Goal: Entertainment & Leisure: Consume media (video, audio)

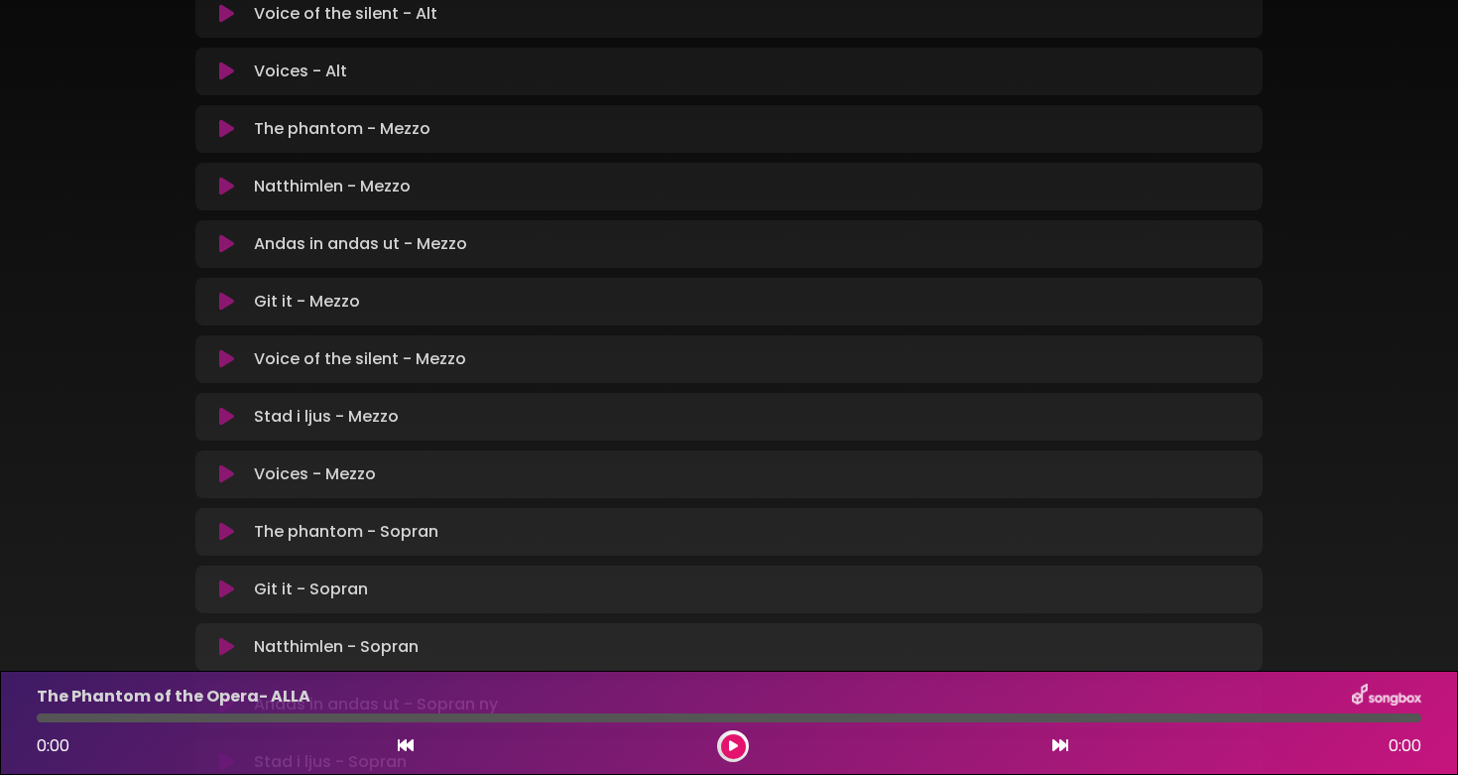
scroll to position [1057, 0]
click at [226, 357] on icon at bounding box center [226, 361] width 15 height 20
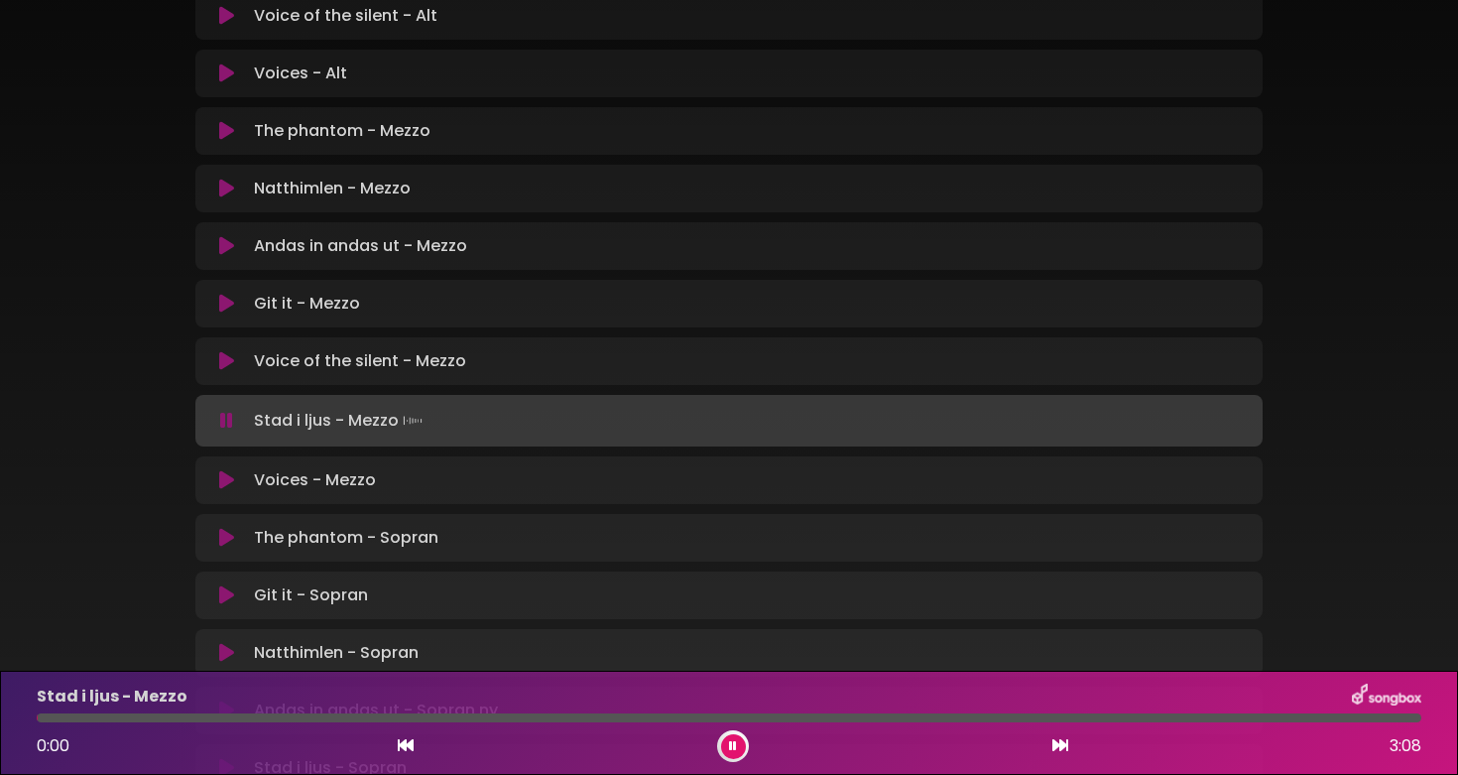
click at [731, 744] on icon at bounding box center [733, 746] width 8 height 12
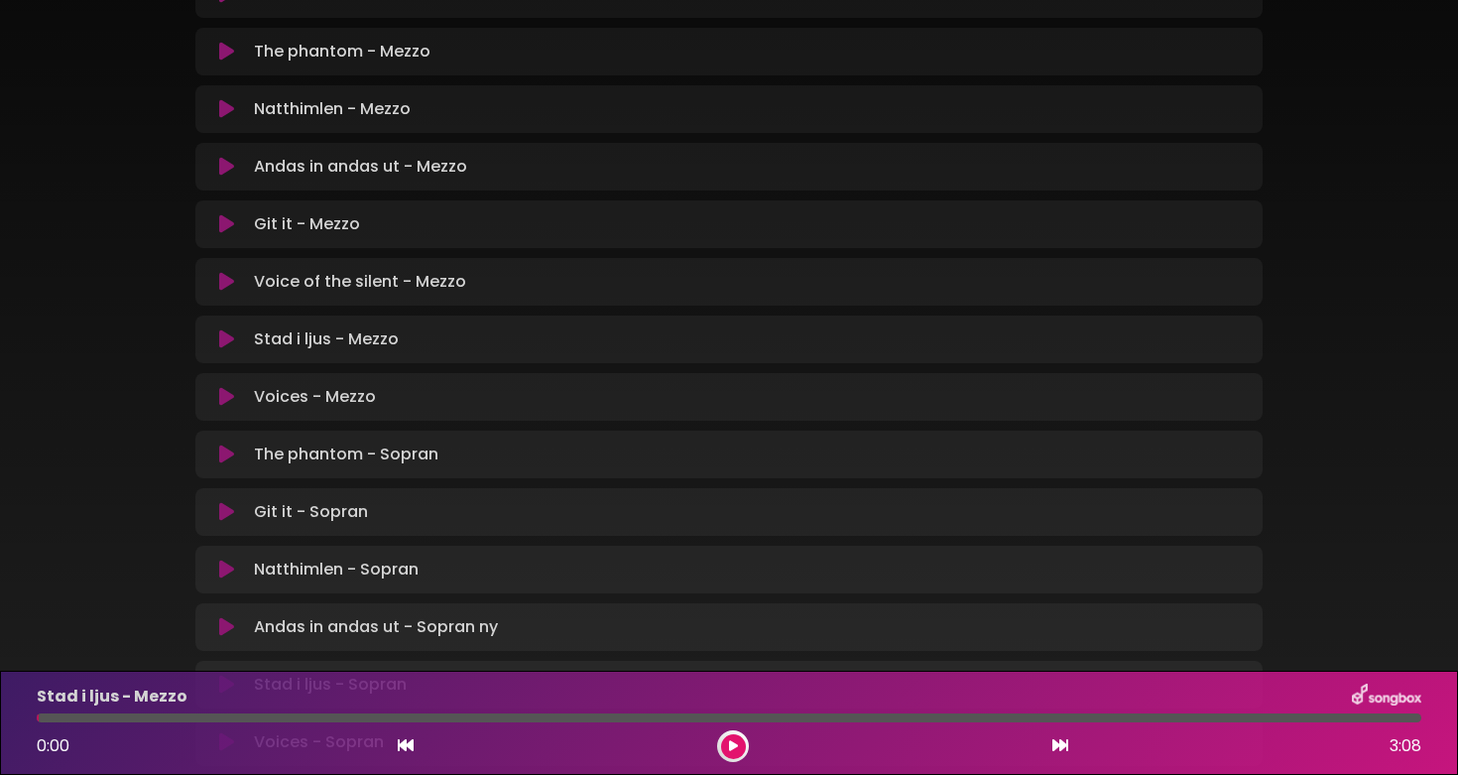
scroll to position [1173, 0]
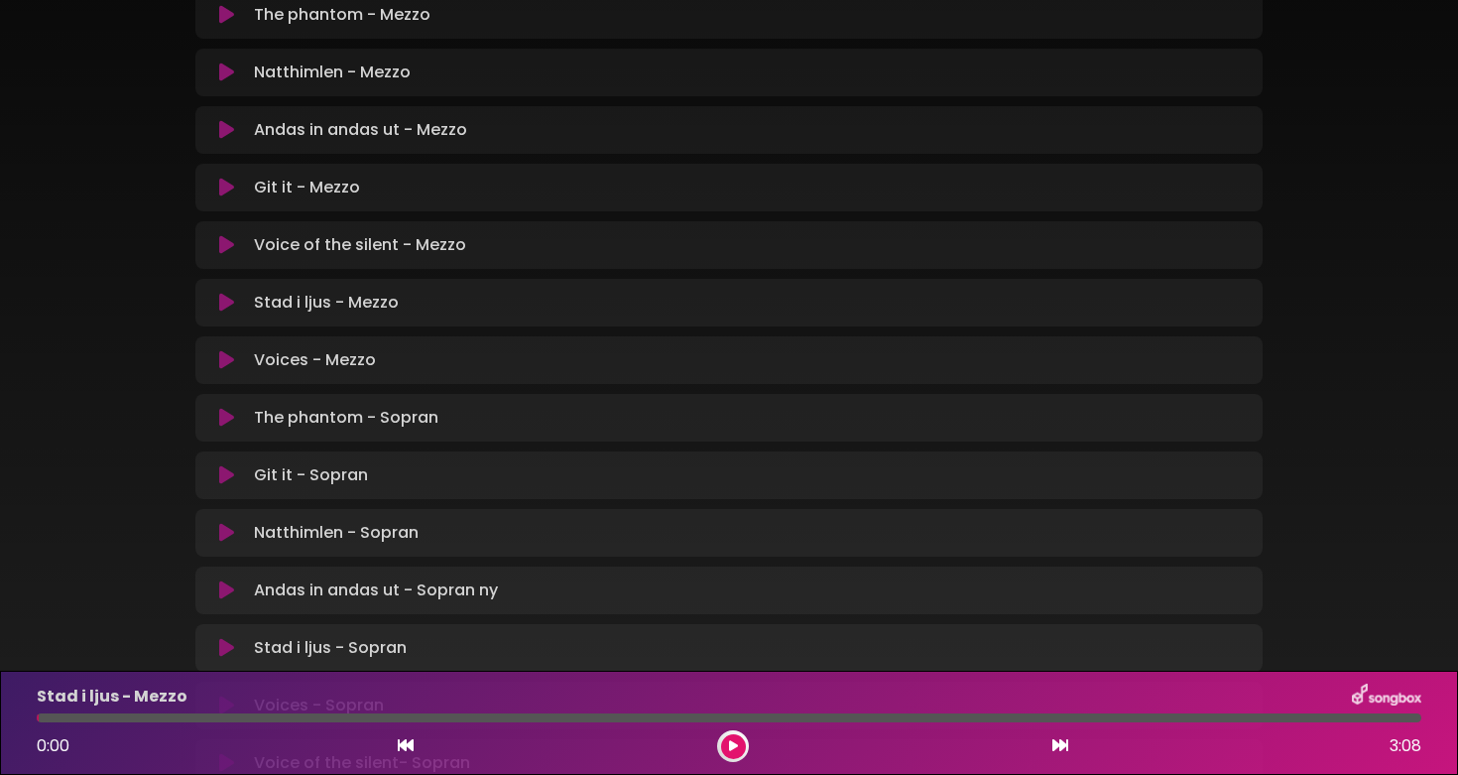
click at [225, 357] on icon at bounding box center [226, 360] width 15 height 20
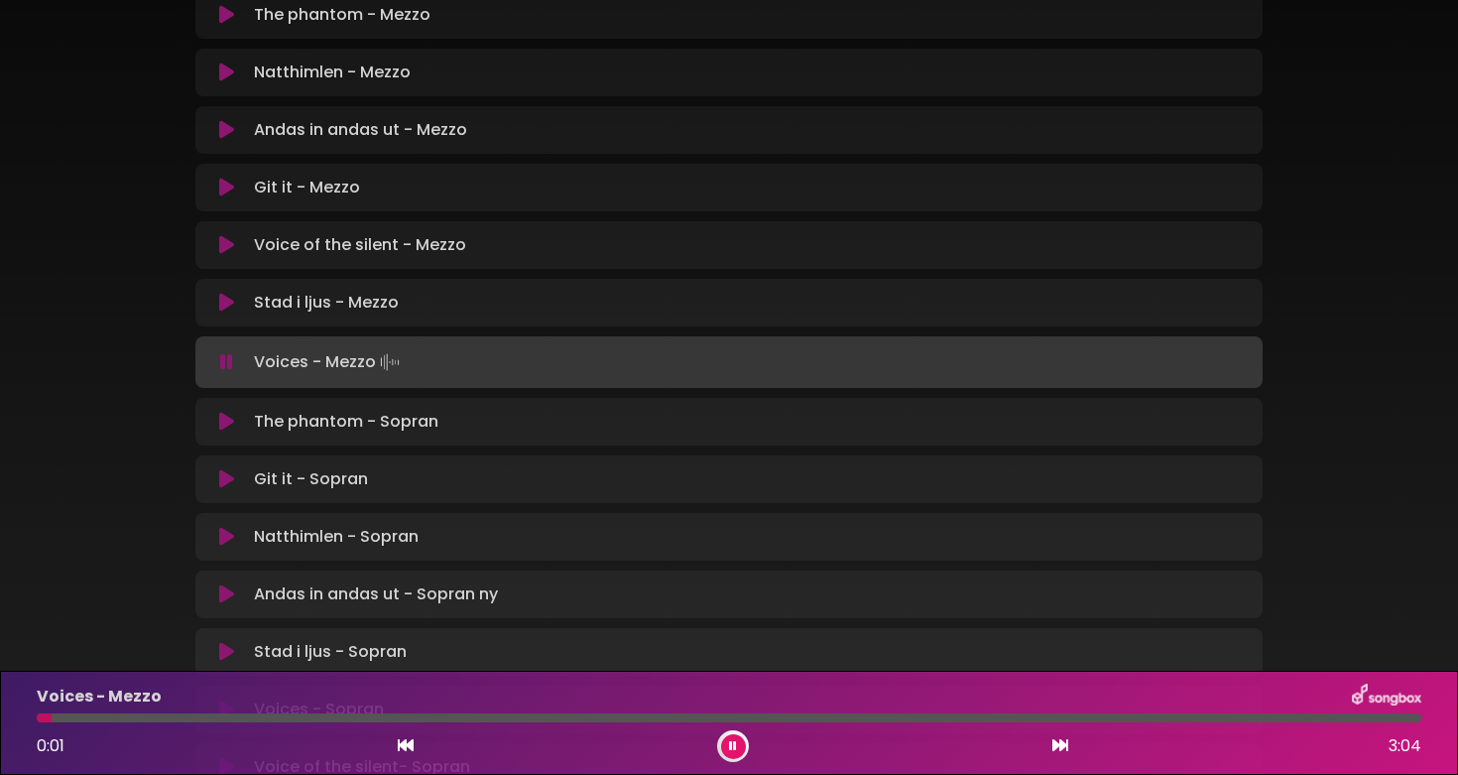
click at [247, 713] on div at bounding box center [729, 717] width 1385 height 9
click at [508, 716] on div at bounding box center [729, 717] width 1385 height 9
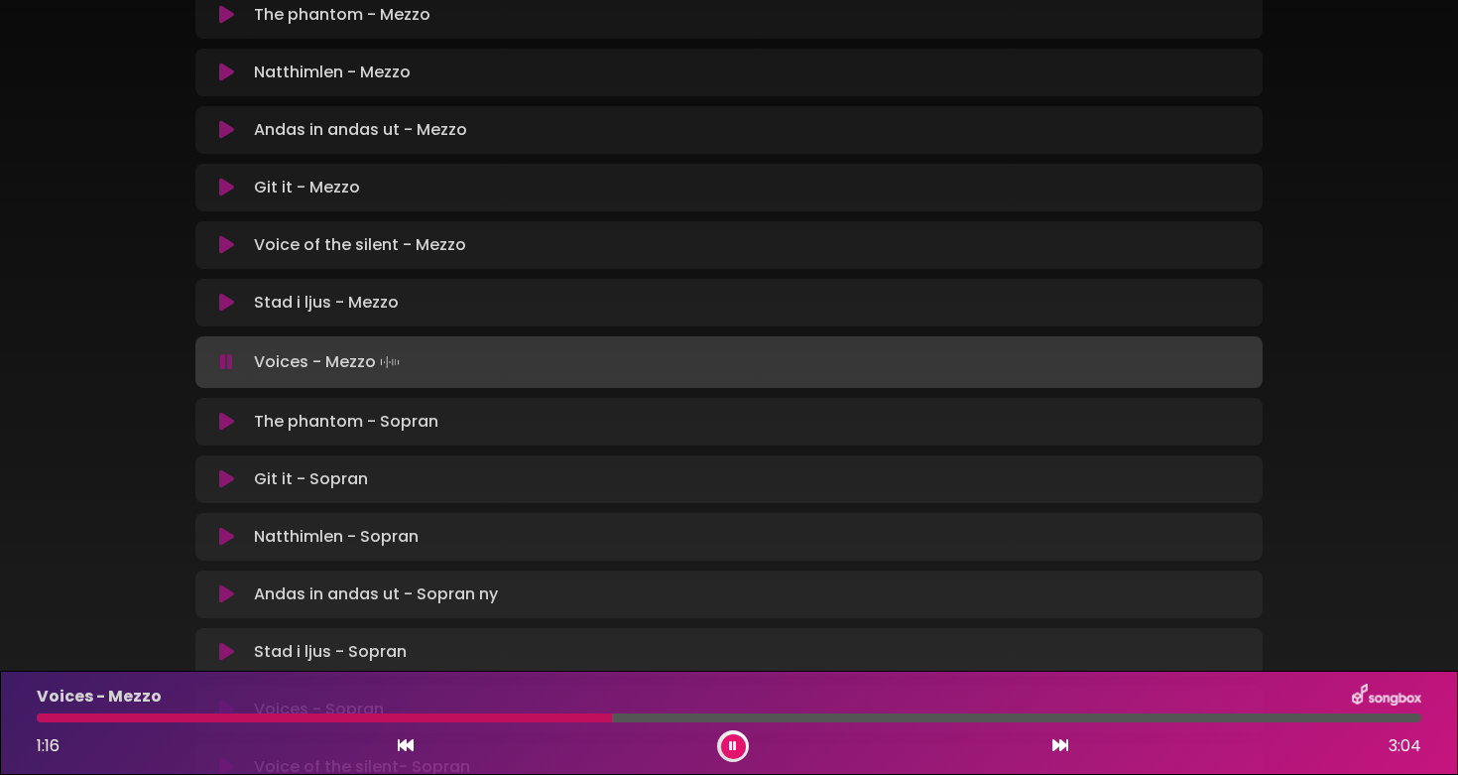
click at [773, 722] on div "Voices - Mezzo 1:16 3:04" at bounding box center [729, 722] width 1408 height 78
click at [790, 719] on div at bounding box center [729, 717] width 1385 height 9
click at [852, 717] on div at bounding box center [729, 717] width 1385 height 9
click at [1004, 718] on div at bounding box center [729, 717] width 1385 height 9
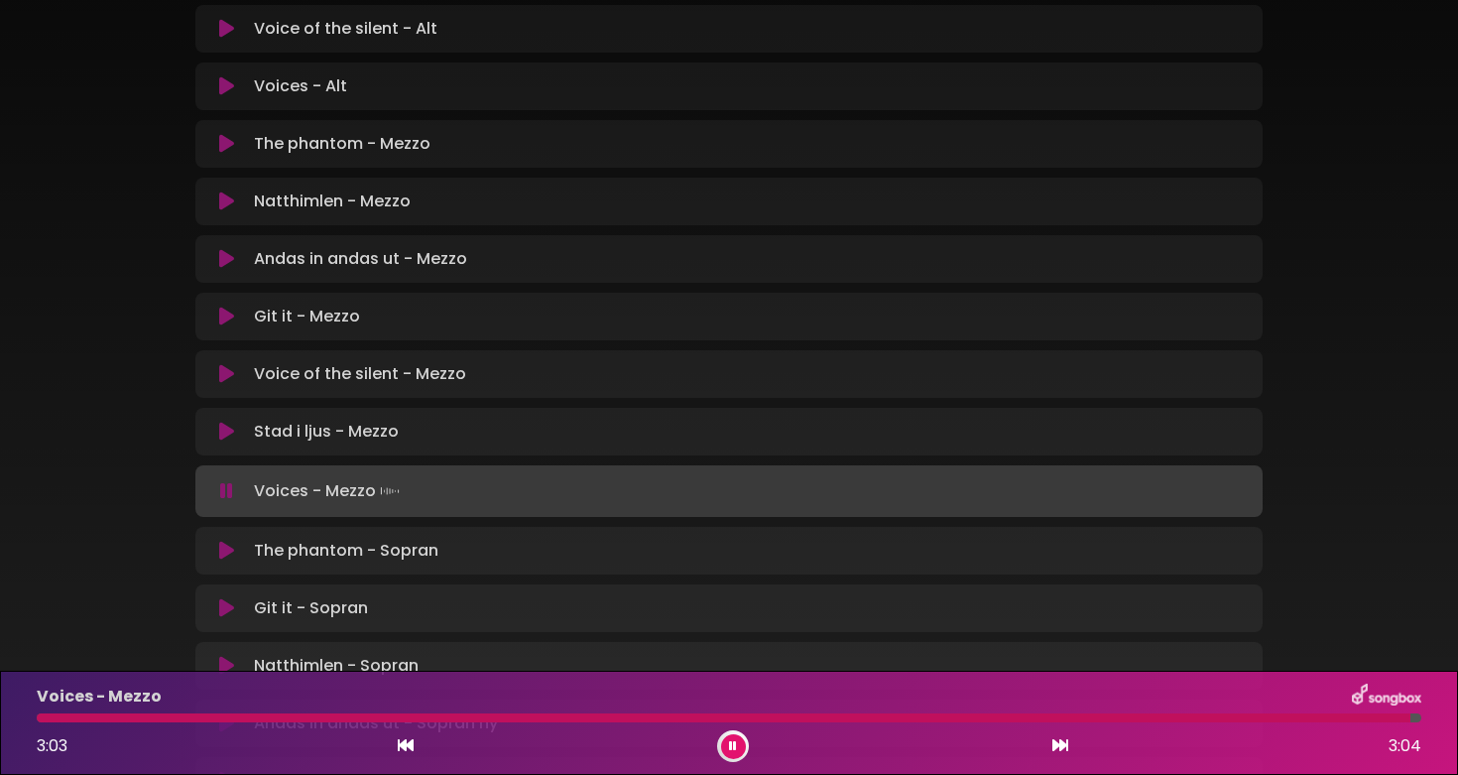
scroll to position [875, 0]
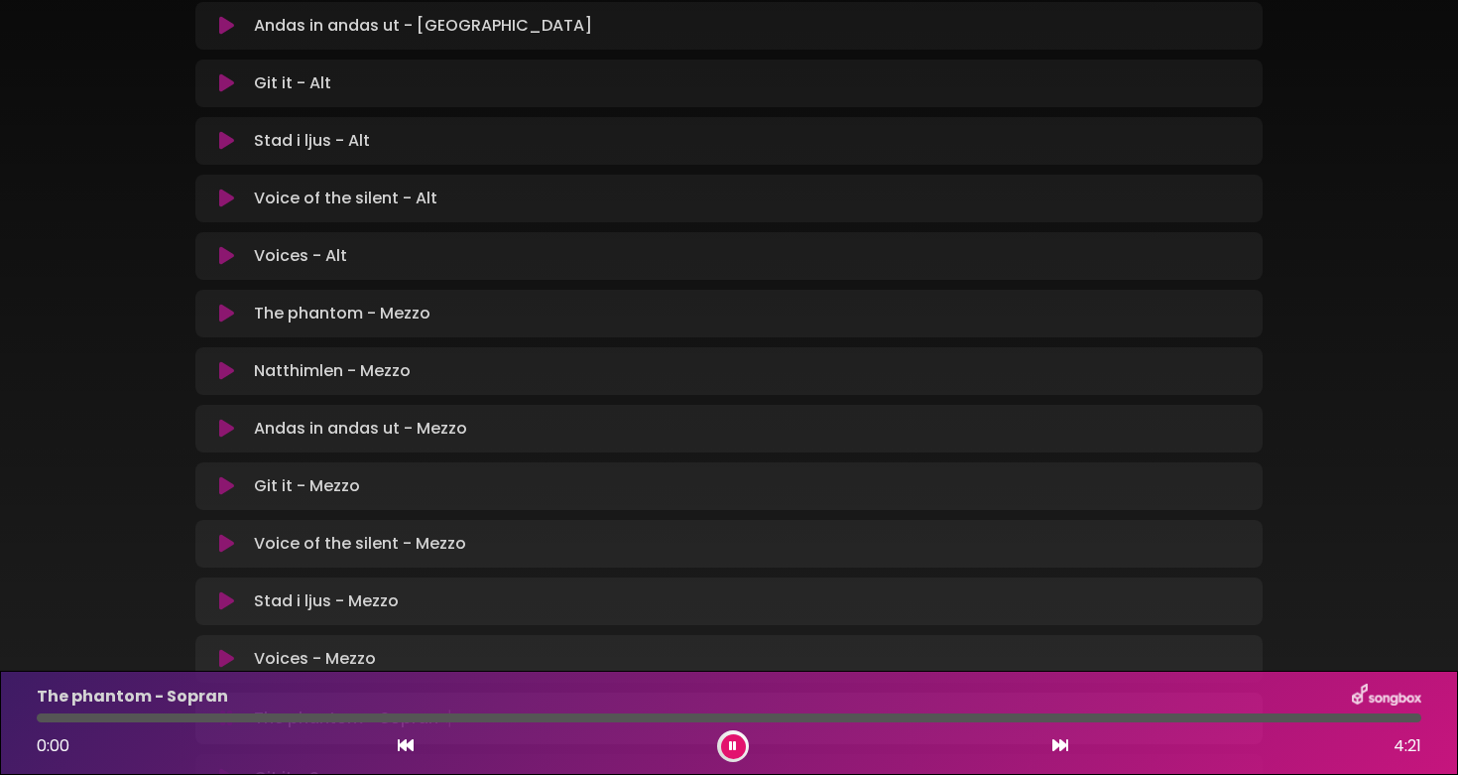
click at [226, 310] on icon at bounding box center [226, 313] width 15 height 20
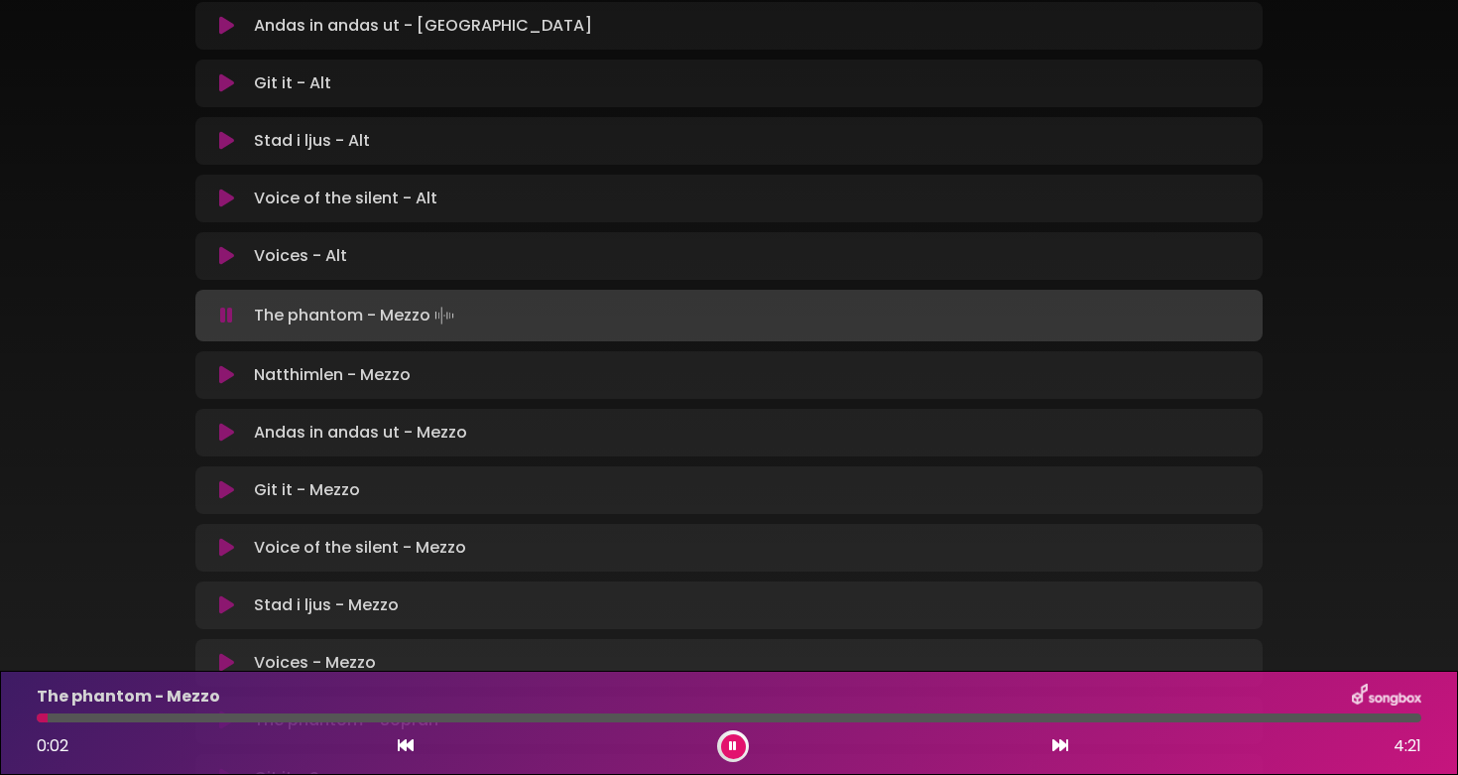
click at [148, 718] on div at bounding box center [729, 717] width 1385 height 9
click at [129, 717] on div at bounding box center [100, 717] width 126 height 9
click at [109, 717] on div at bounding box center [91, 717] width 108 height 9
click at [167, 717] on div at bounding box center [729, 717] width 1385 height 9
click at [190, 717] on div at bounding box center [729, 717] width 1385 height 9
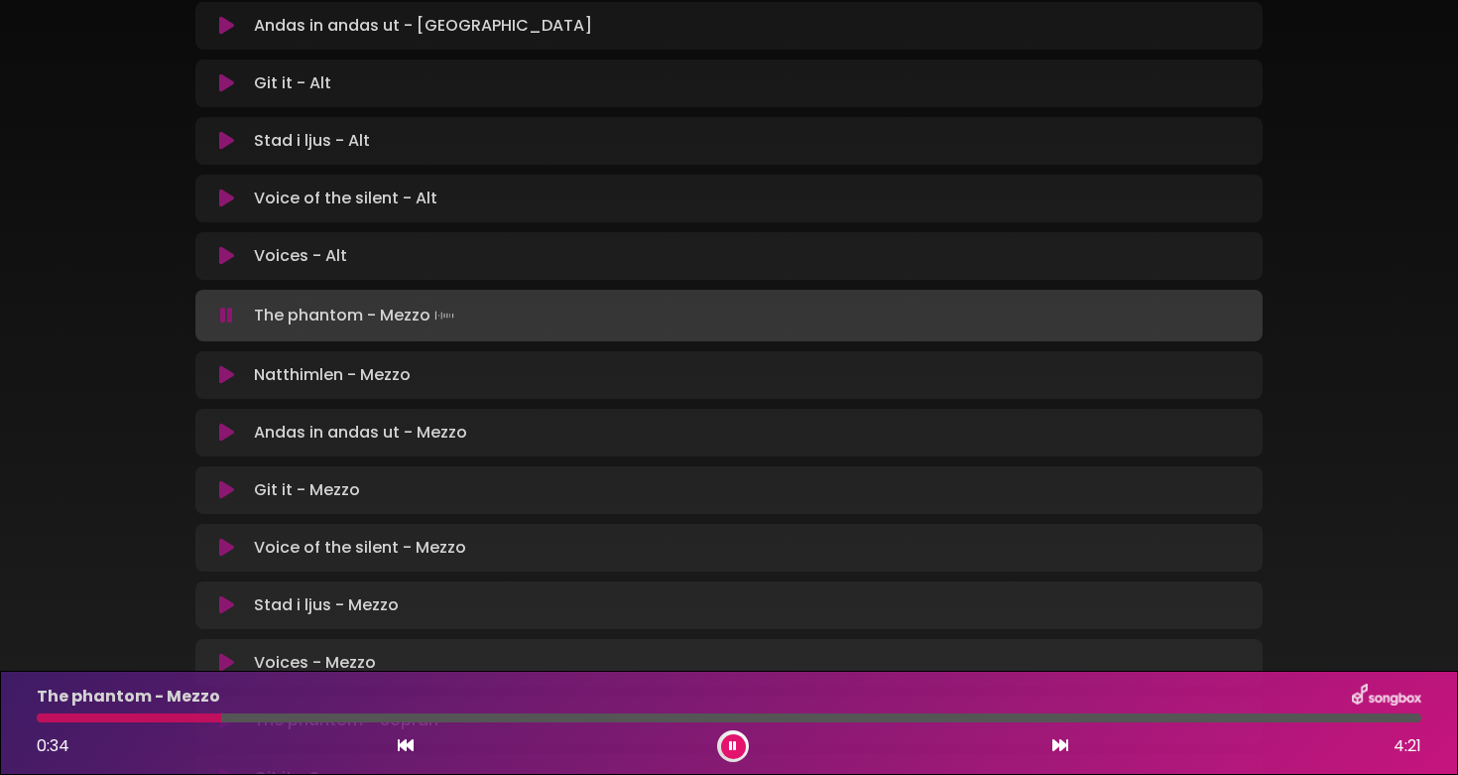
click at [249, 716] on div at bounding box center [729, 717] width 1385 height 9
click at [485, 721] on div at bounding box center [729, 717] width 1385 height 9
click at [648, 720] on div at bounding box center [729, 717] width 1385 height 9
click at [764, 717] on div at bounding box center [729, 717] width 1385 height 9
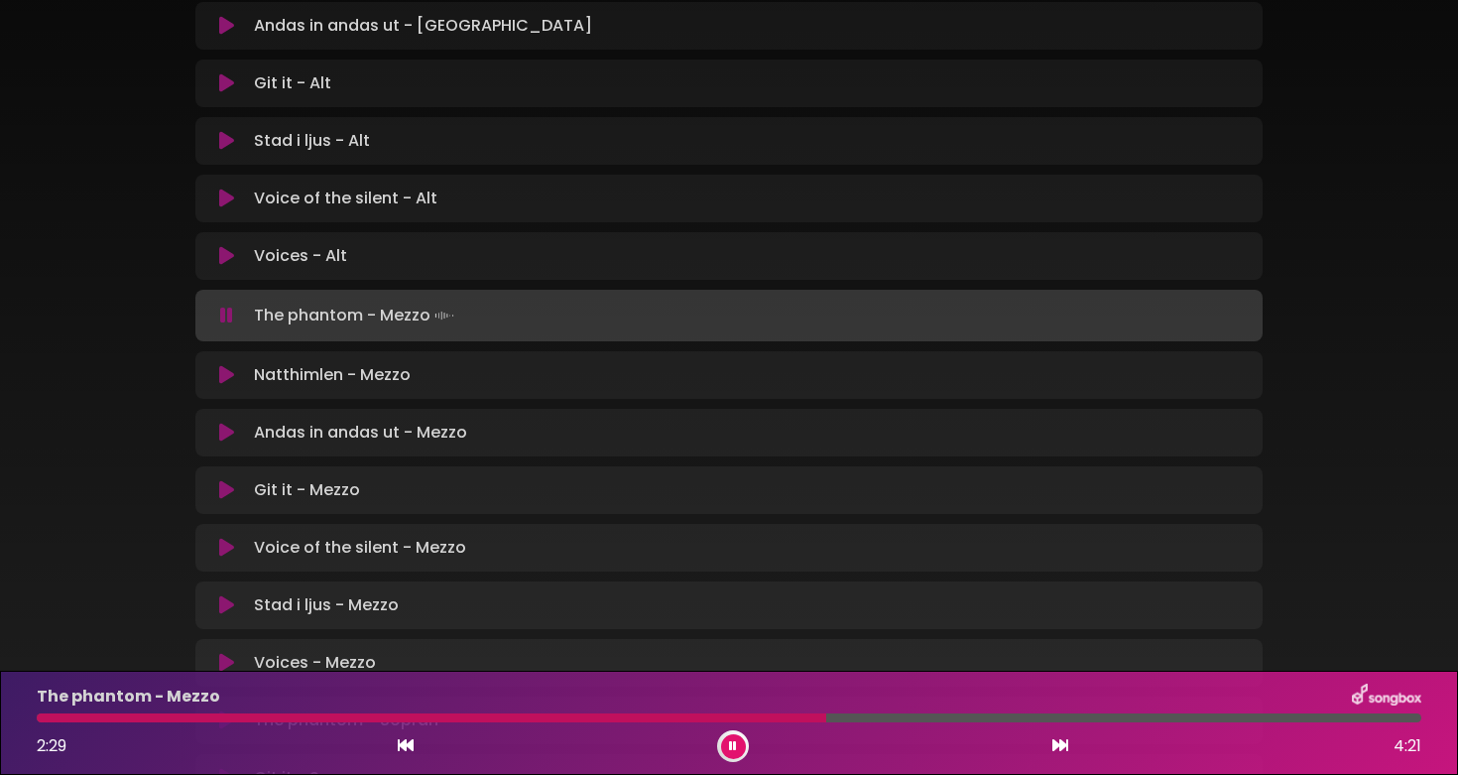
click at [976, 721] on div at bounding box center [729, 717] width 1385 height 9
click at [736, 742] on icon at bounding box center [733, 746] width 9 height 12
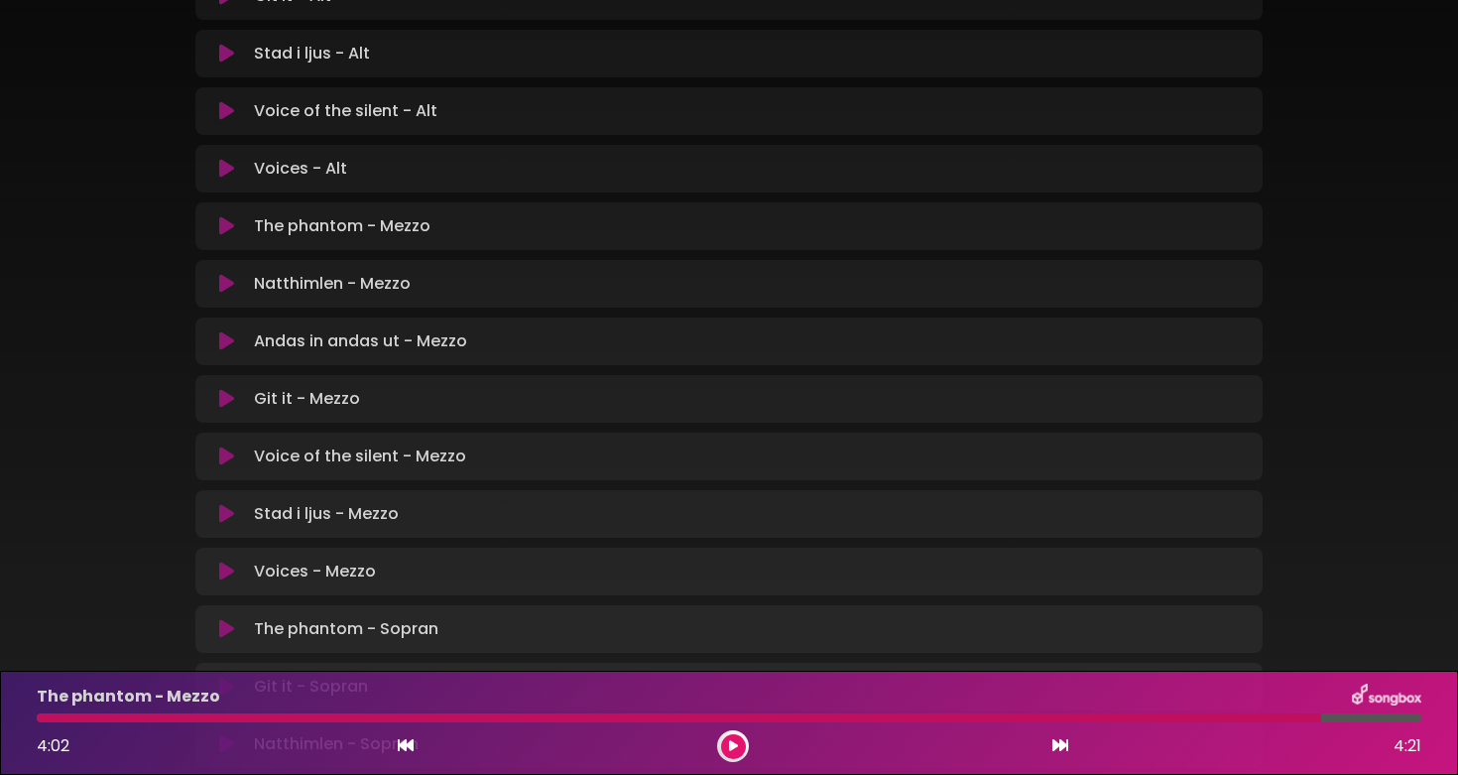
scroll to position [961, 0]
click at [223, 284] on icon at bounding box center [226, 285] width 15 height 20
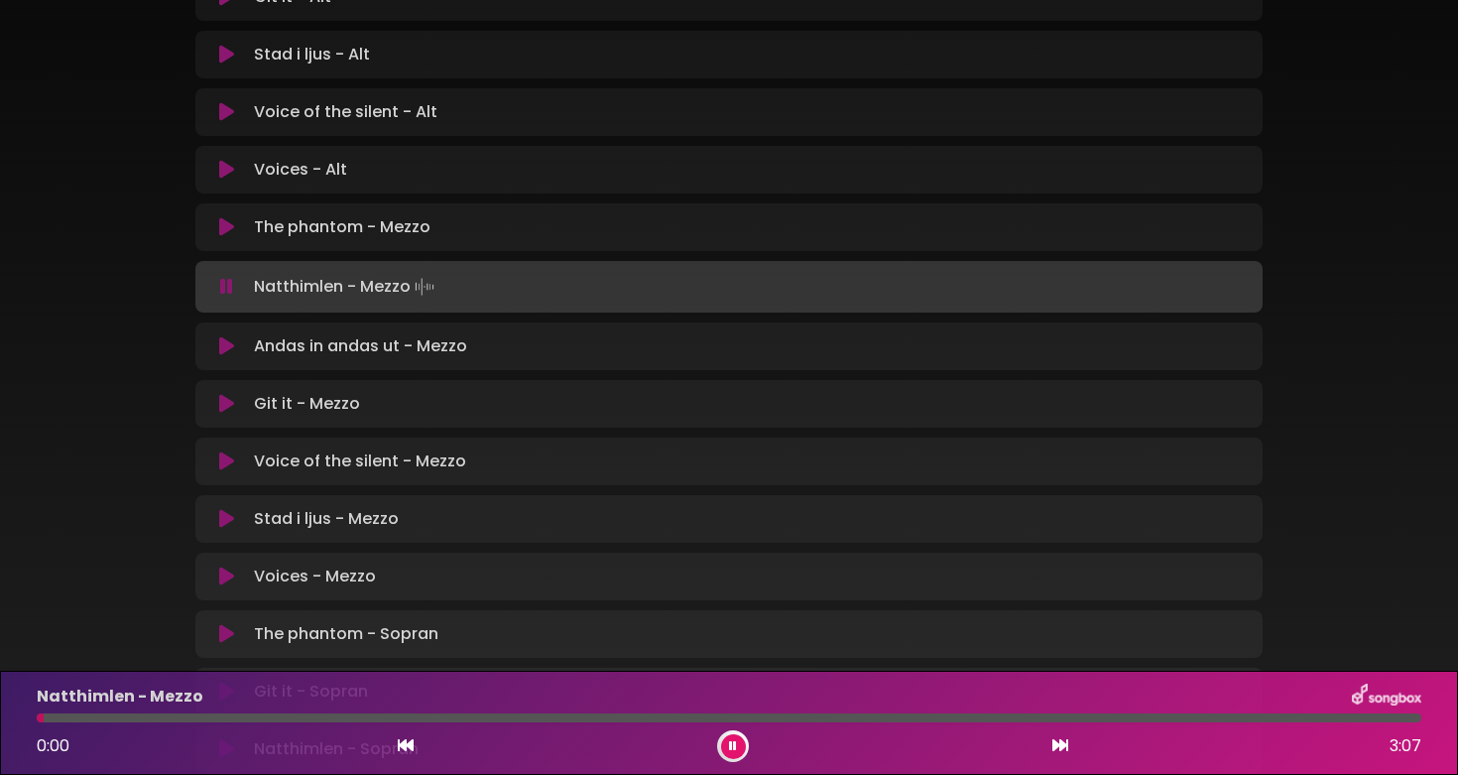
click at [160, 719] on div at bounding box center [729, 717] width 1385 height 9
click at [741, 722] on div "Natthimlen - Mezzo 1:05 3:07" at bounding box center [729, 722] width 1408 height 78
click at [740, 719] on div at bounding box center [729, 717] width 1385 height 9
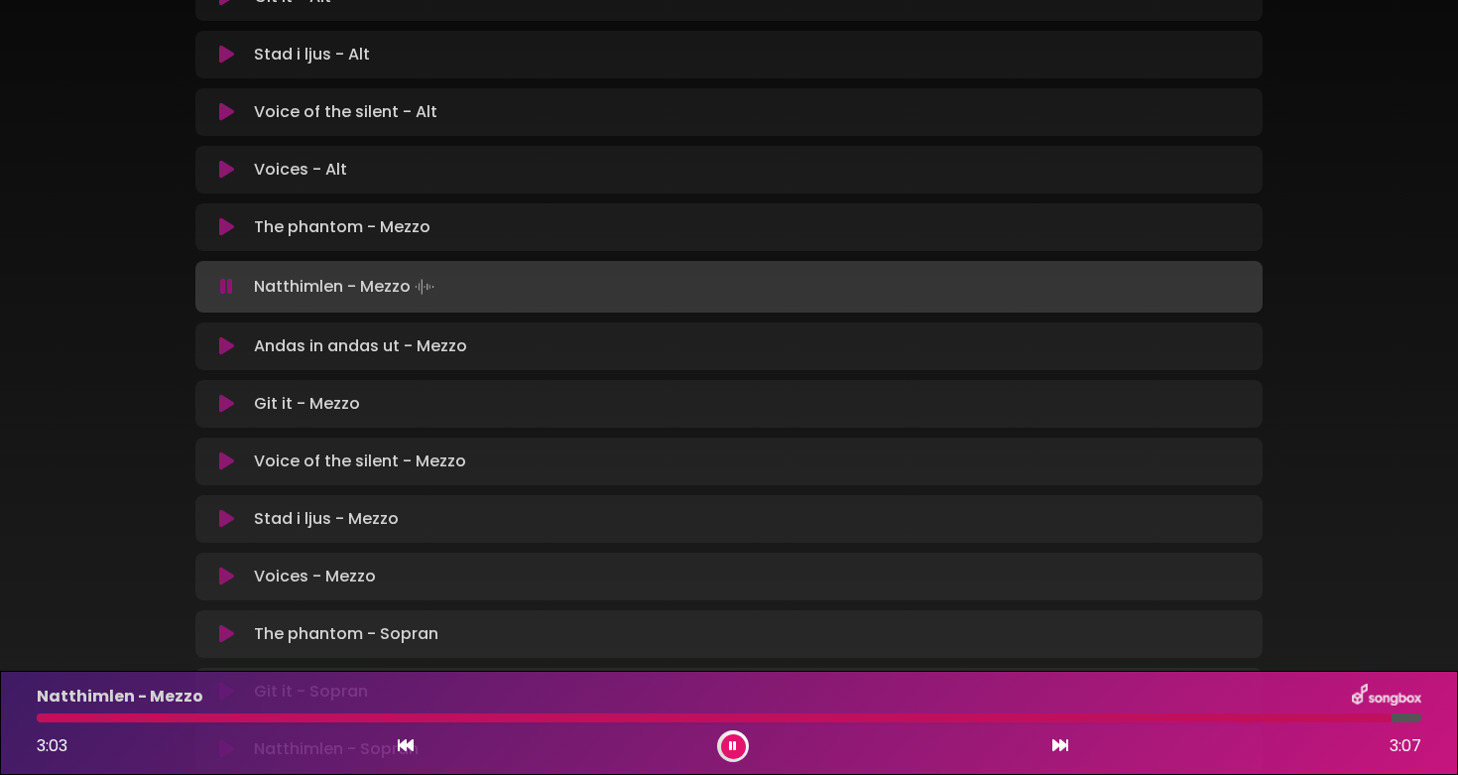
click at [971, 710] on div "Natthimlen - Mezzo 3:03 3:07" at bounding box center [729, 722] width 1408 height 78
click at [965, 719] on div at bounding box center [717, 717] width 1361 height 9
click at [903, 721] on div at bounding box center [509, 717] width 944 height 9
click at [734, 743] on icon at bounding box center [732, 746] width 9 height 13
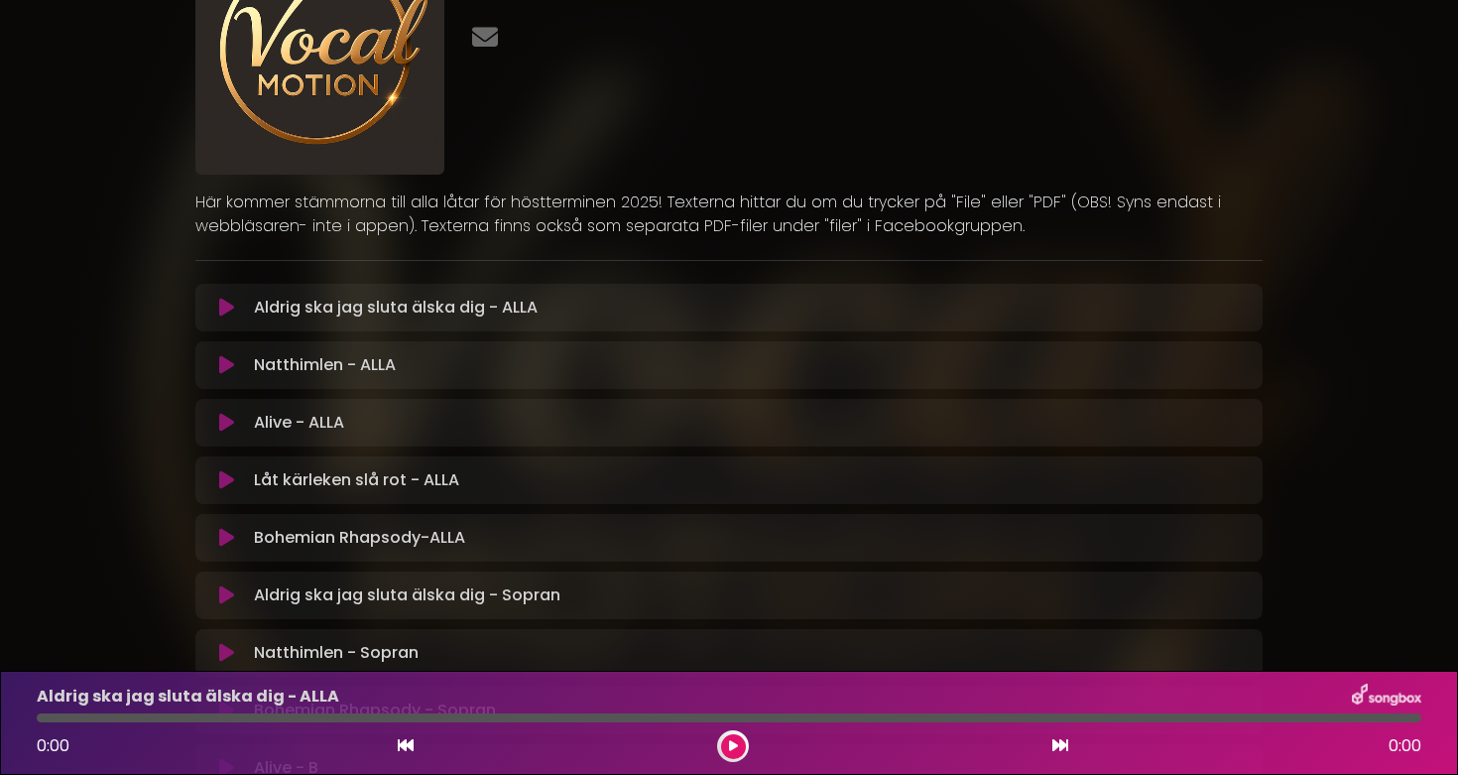
scroll to position [135, 0]
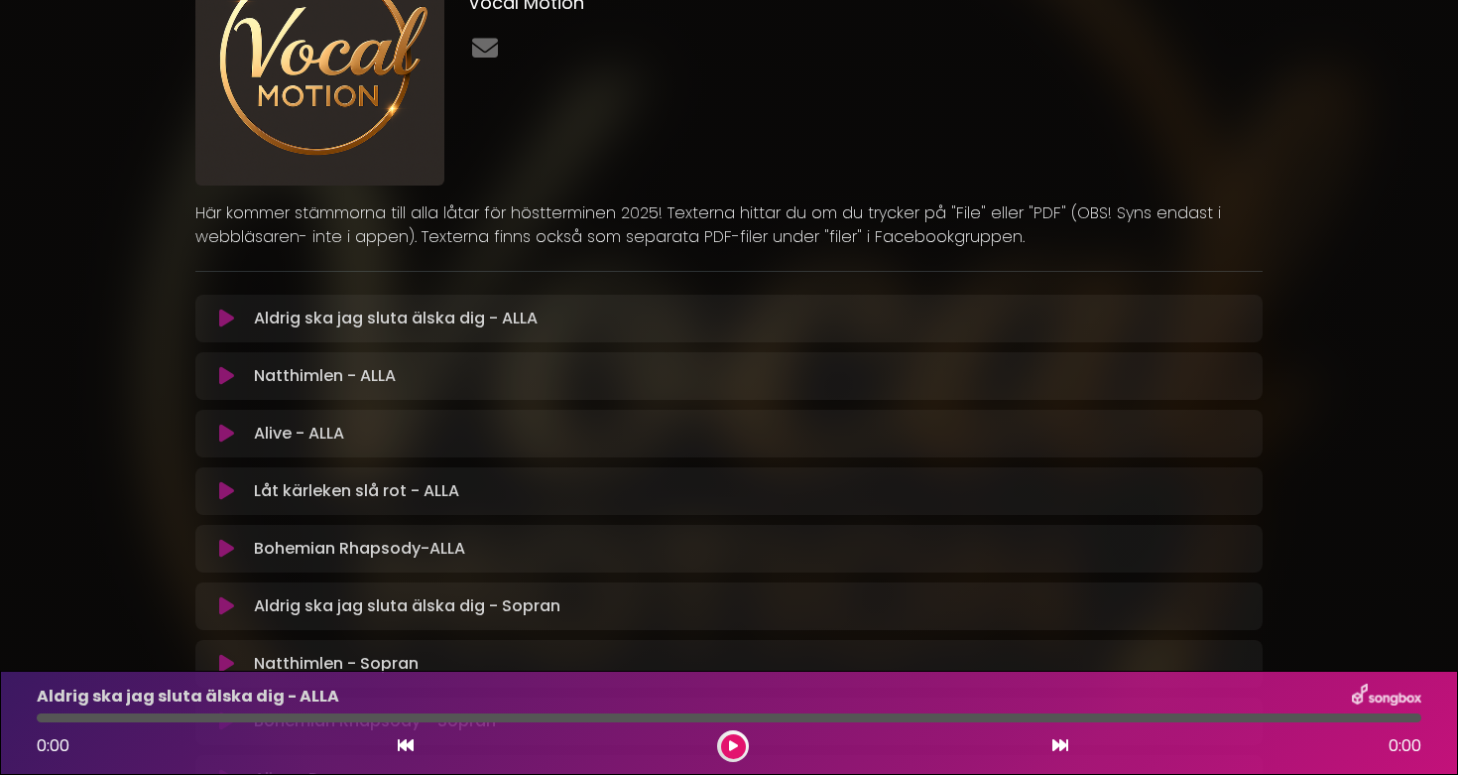
click at [729, 741] on icon at bounding box center [733, 746] width 9 height 12
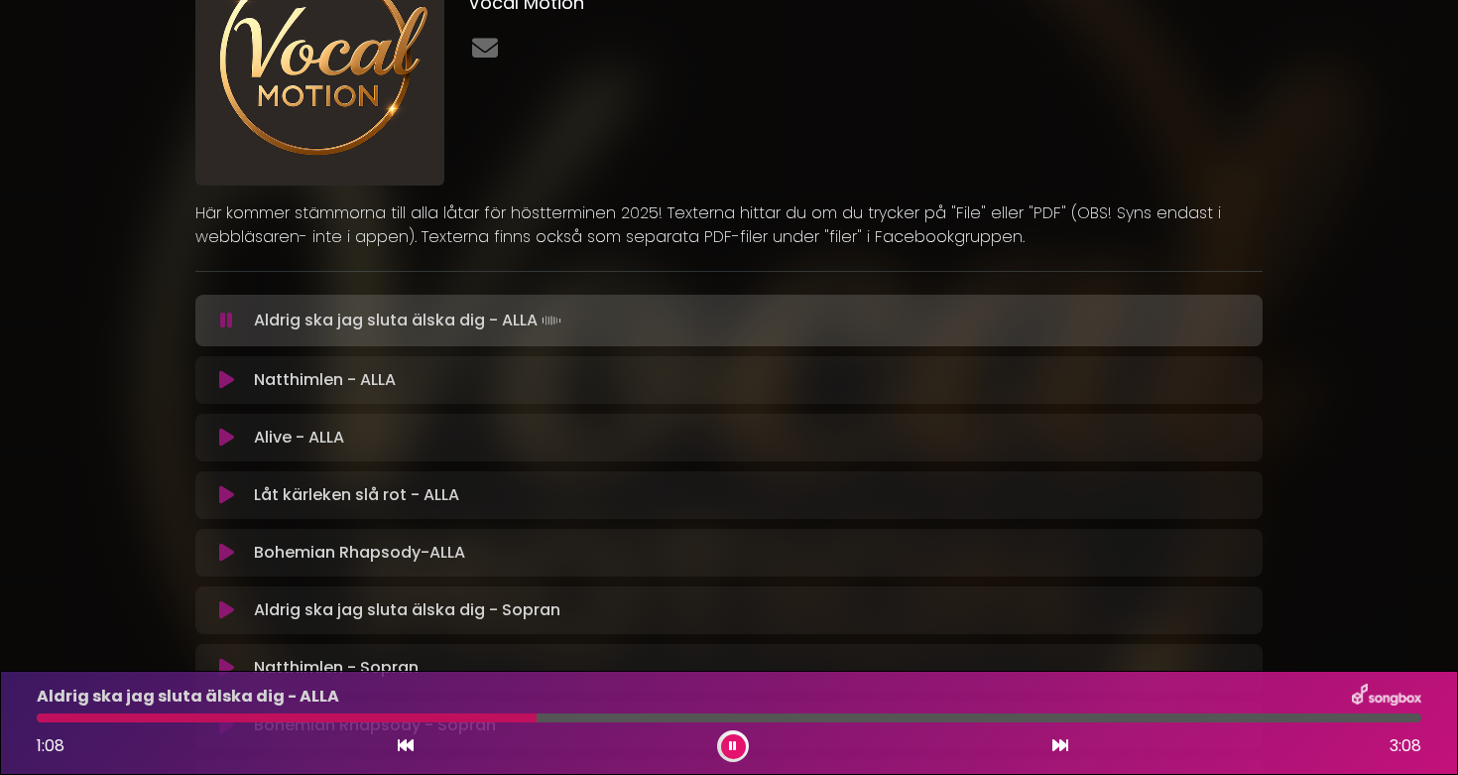
click at [891, 721] on div at bounding box center [729, 717] width 1385 height 9
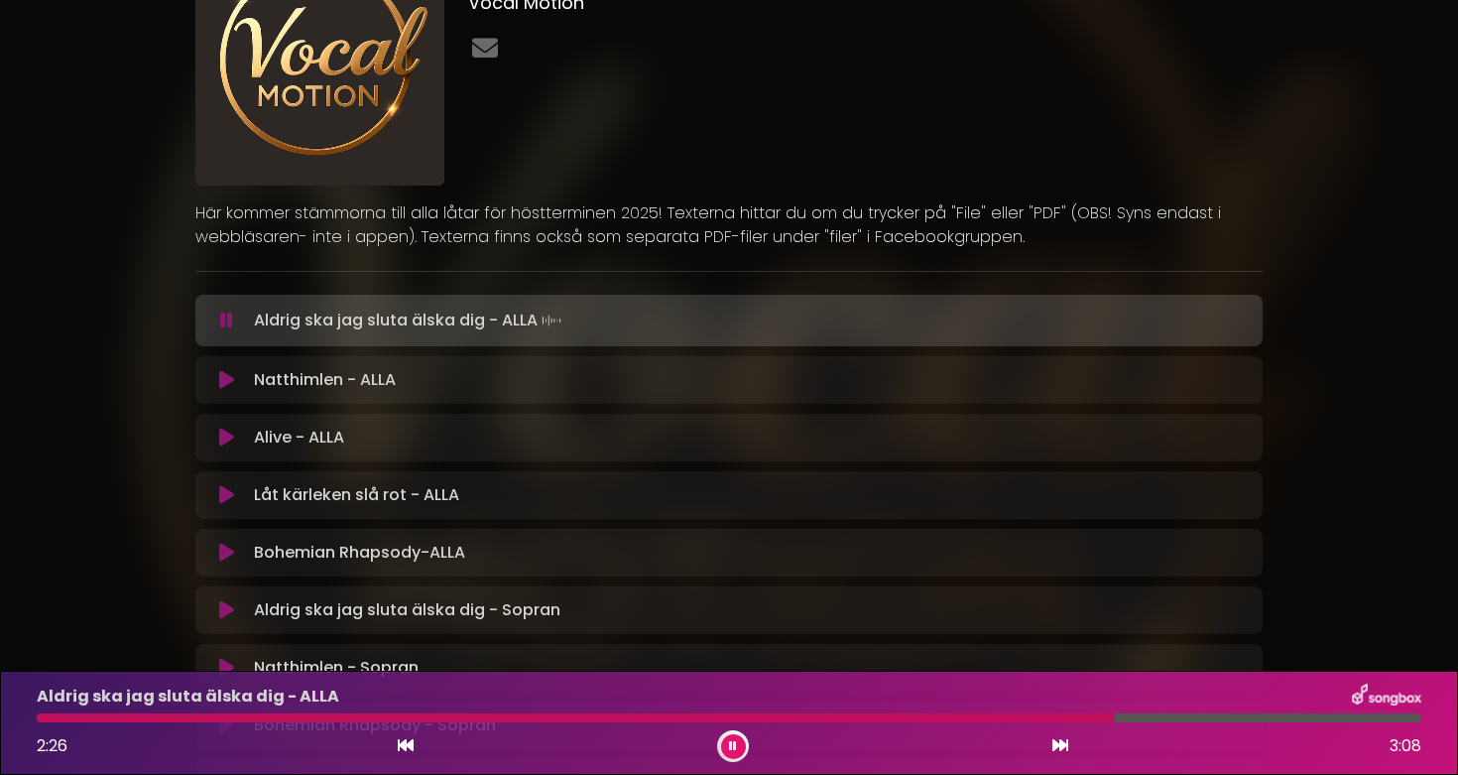
click at [1170, 719] on div at bounding box center [729, 717] width 1385 height 9
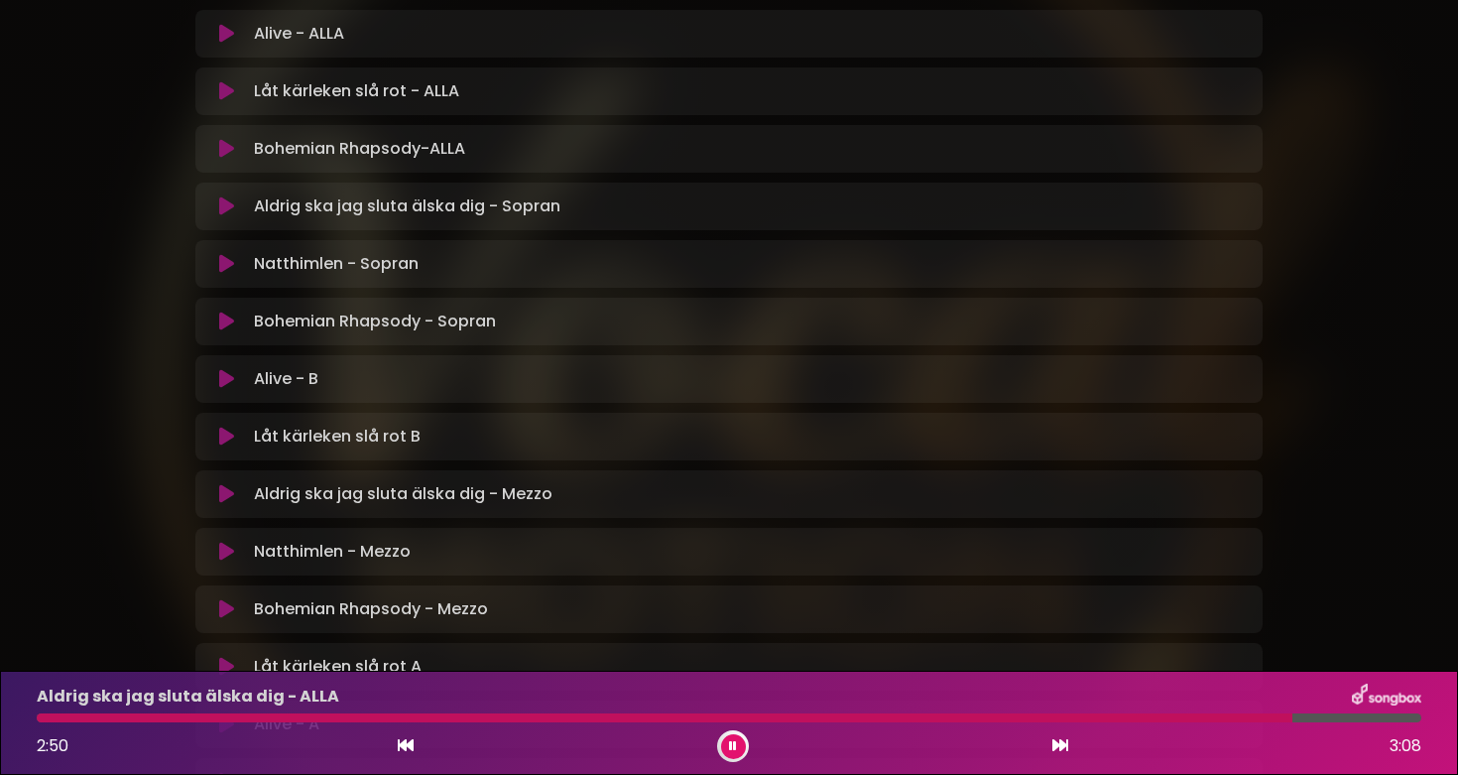
scroll to position [571, 0]
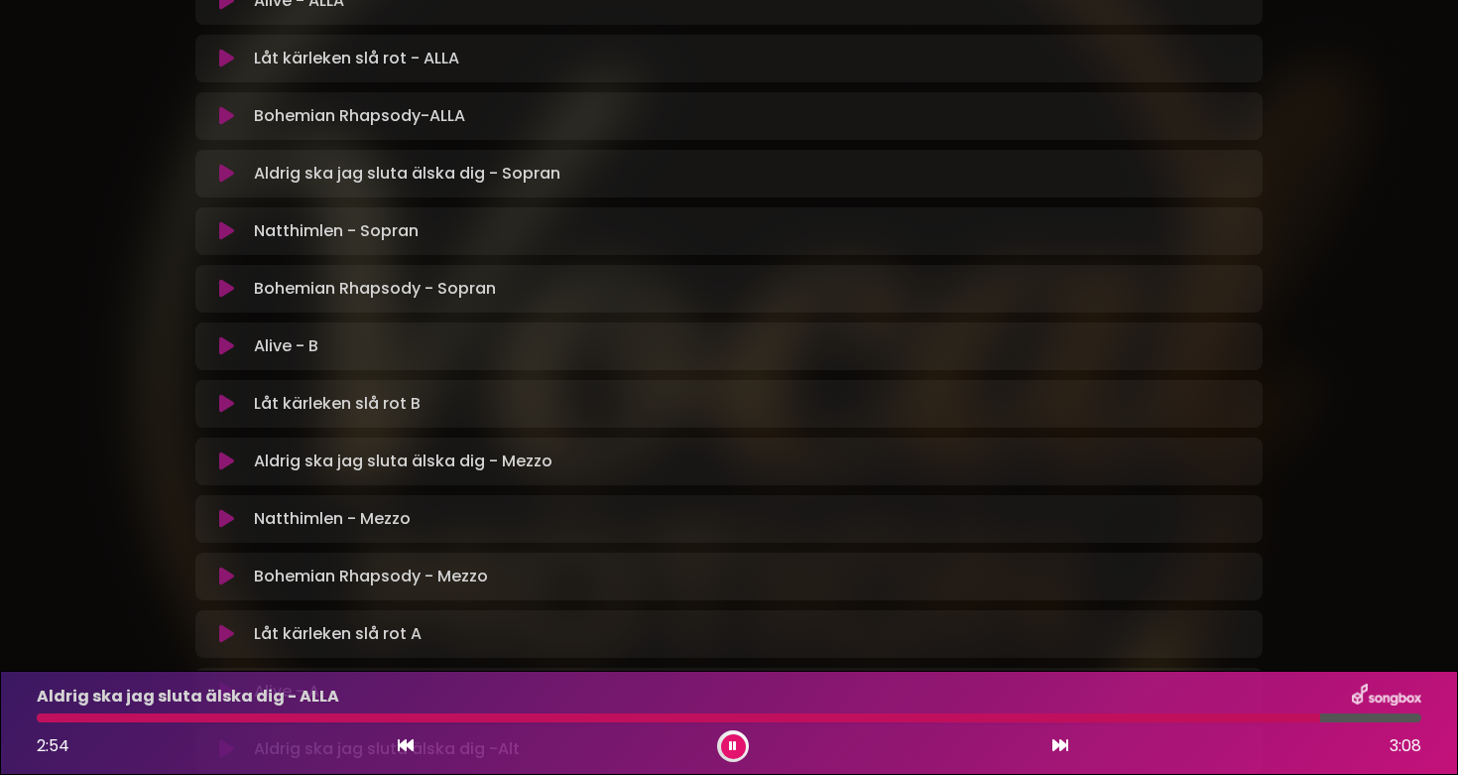
click at [225, 457] on icon at bounding box center [226, 461] width 15 height 20
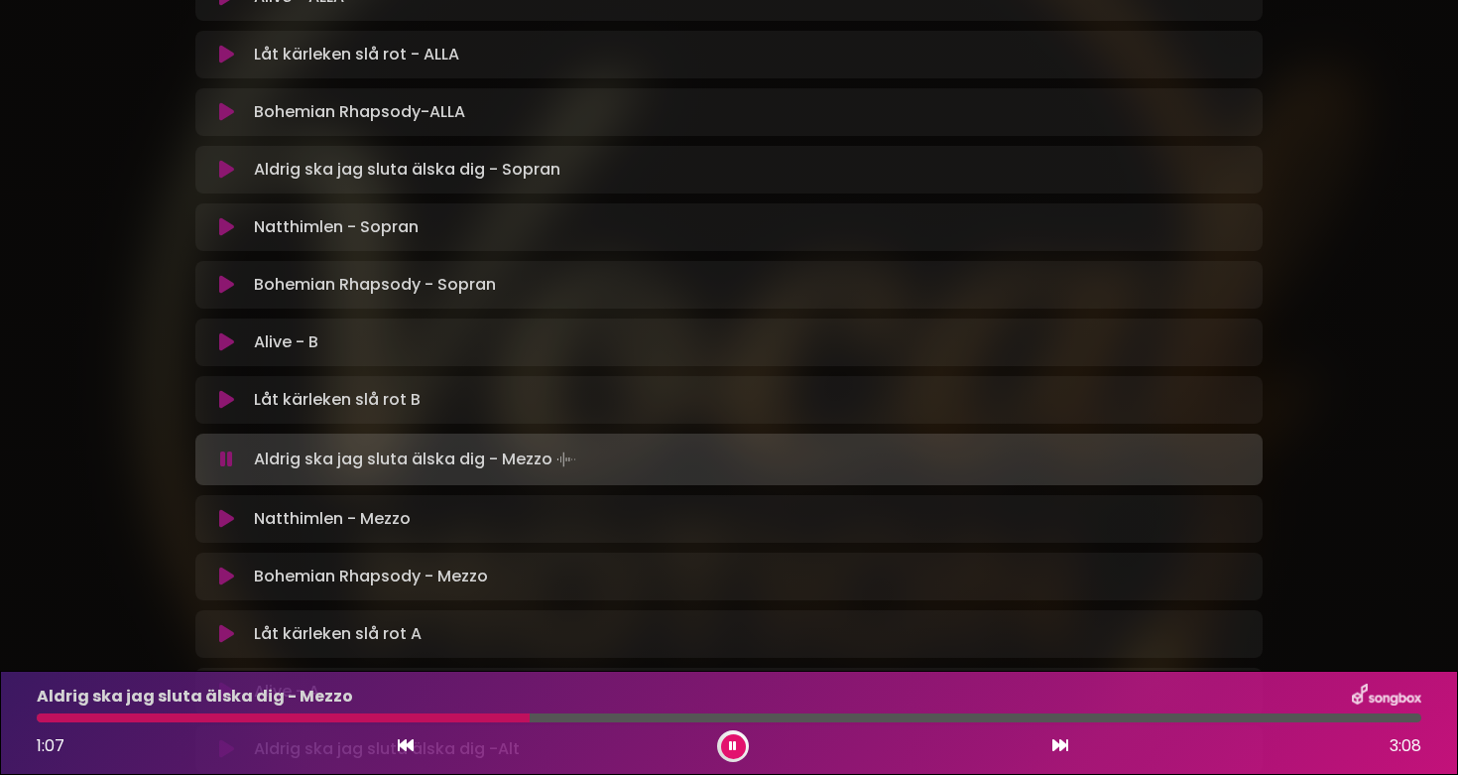
click at [718, 714] on div at bounding box center [729, 717] width 1385 height 9
click at [762, 717] on div at bounding box center [729, 717] width 1385 height 9
click at [1202, 724] on div "Aldrig ska jag sluta älska dig - Mezzo 2:21 3:08" at bounding box center [729, 722] width 1408 height 78
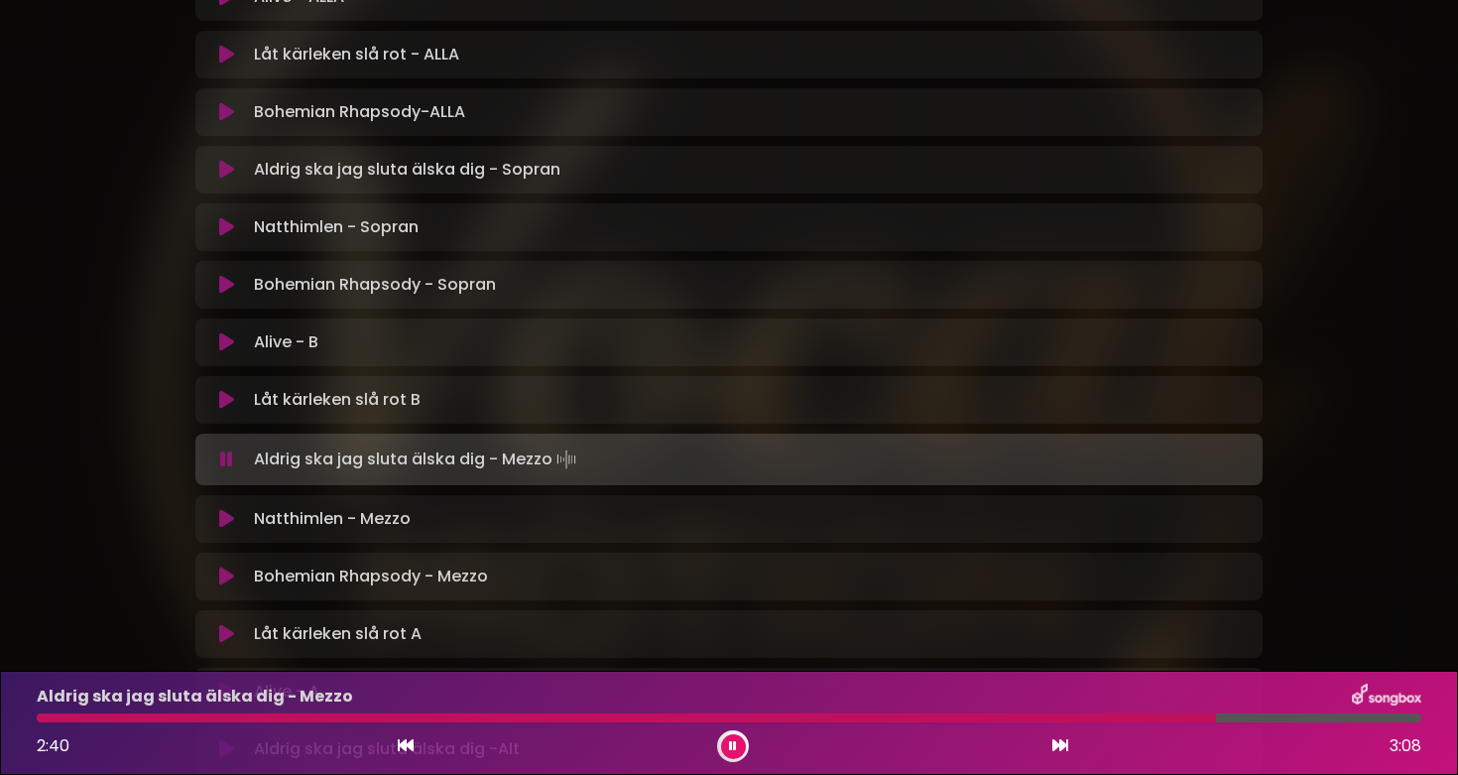
click at [1216, 716] on div at bounding box center [729, 717] width 1385 height 9
click at [729, 745] on icon at bounding box center [733, 746] width 8 height 12
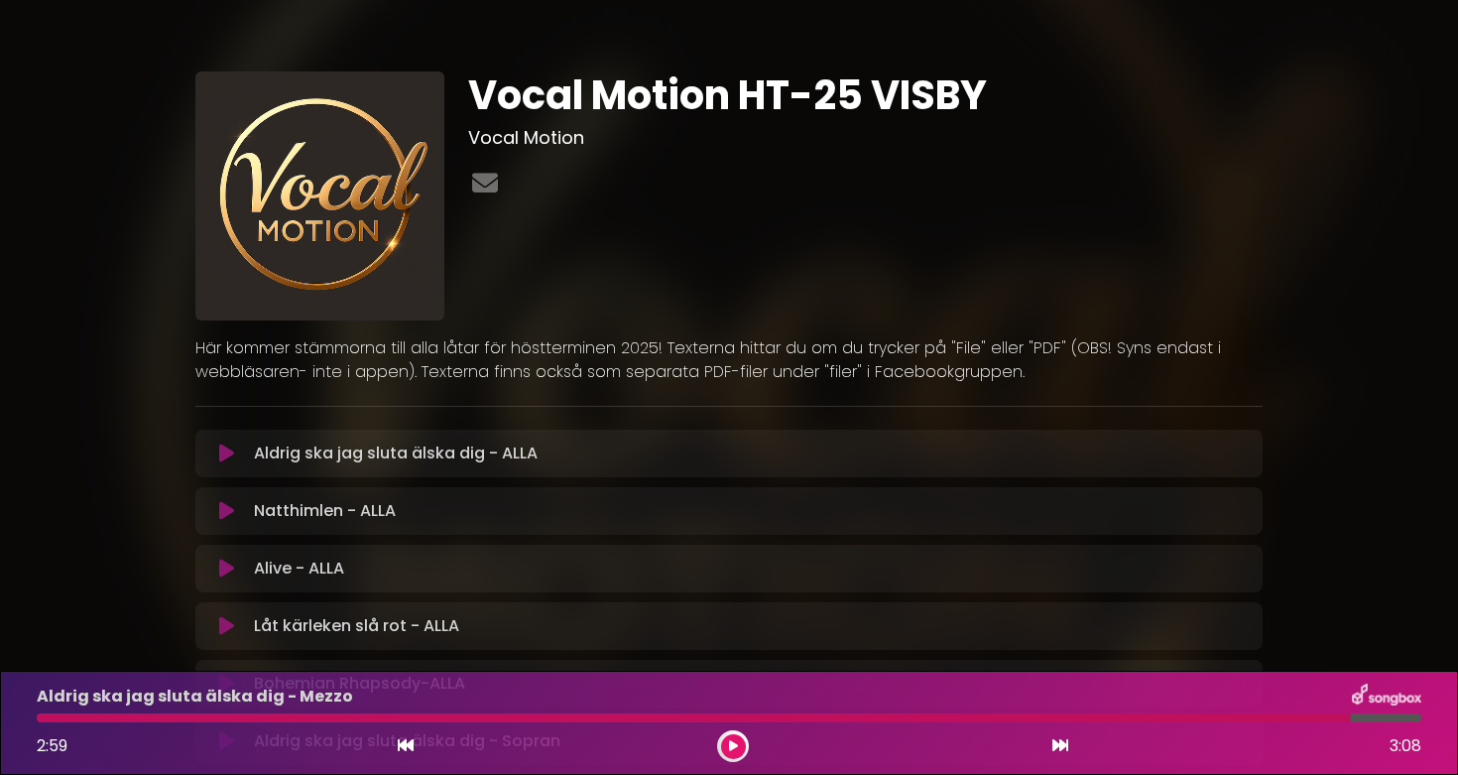
scroll to position [0, 0]
